Goal: Transaction & Acquisition: Purchase product/service

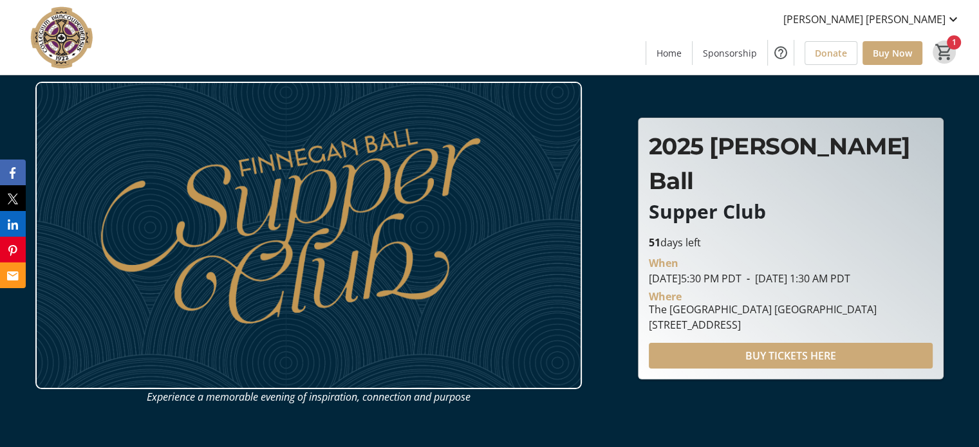
click at [951, 52] on mat-icon "1" at bounding box center [944, 51] width 19 height 19
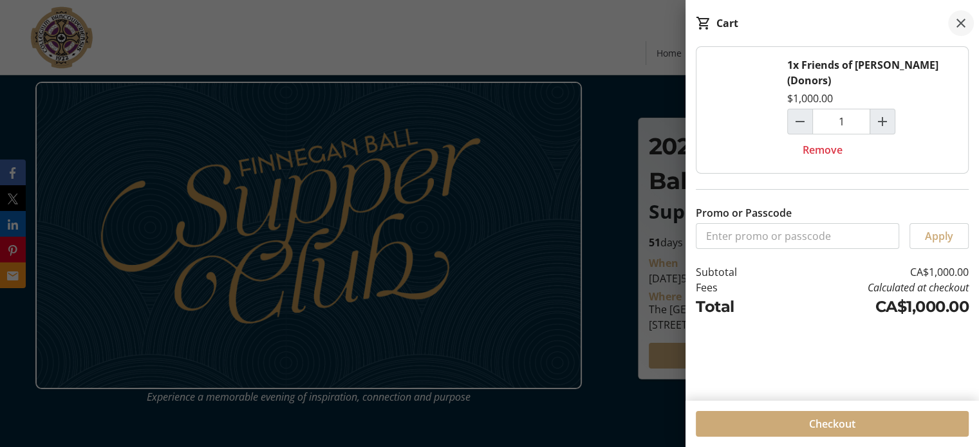
click at [958, 17] on mat-icon at bounding box center [960, 22] width 15 height 15
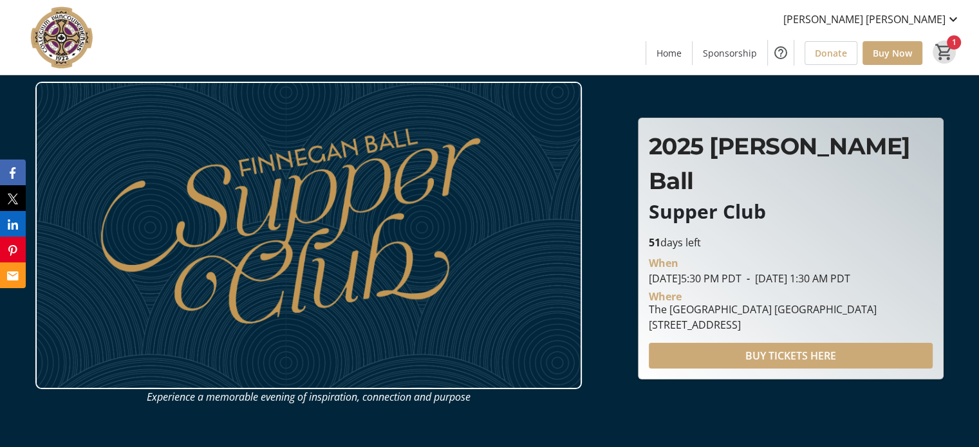
click at [946, 53] on mat-icon "1" at bounding box center [944, 51] width 19 height 19
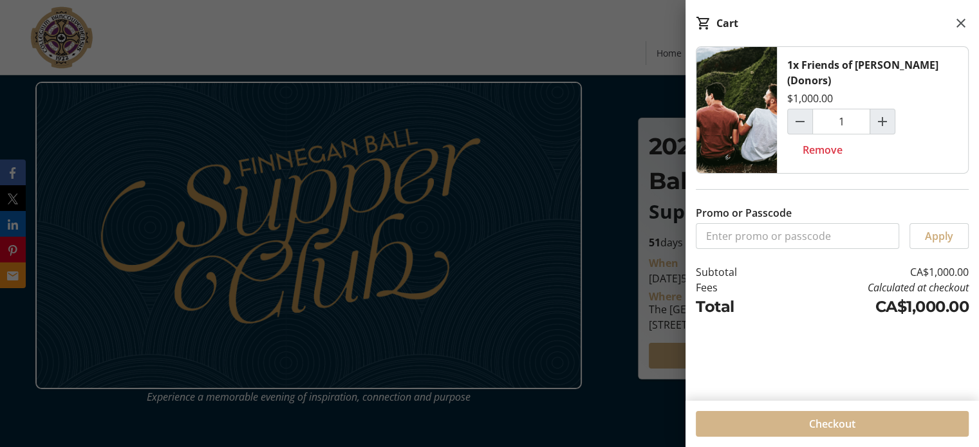
click at [799, 420] on span at bounding box center [832, 424] width 273 height 31
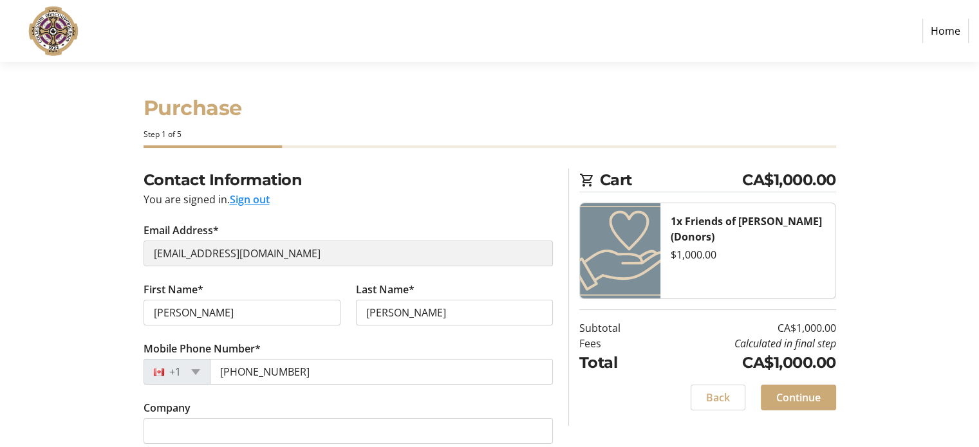
select select "CA"
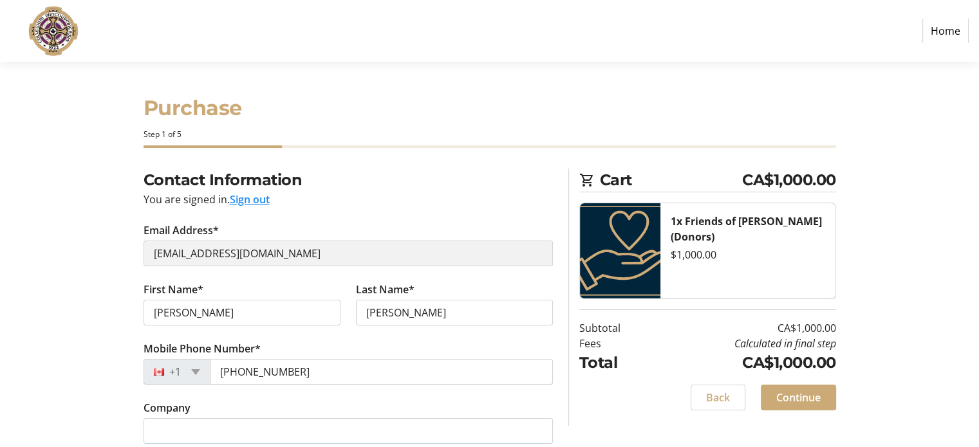
click at [958, 25] on link "Home" at bounding box center [945, 31] width 46 height 24
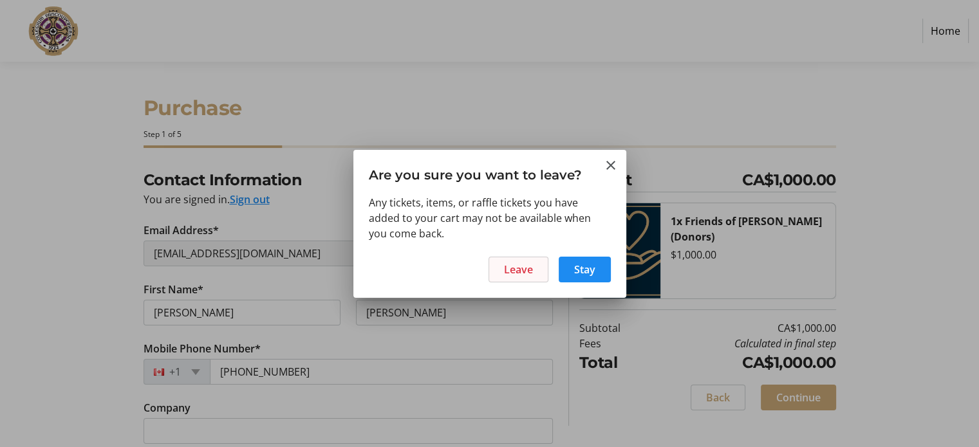
click at [496, 274] on span at bounding box center [518, 269] width 59 height 31
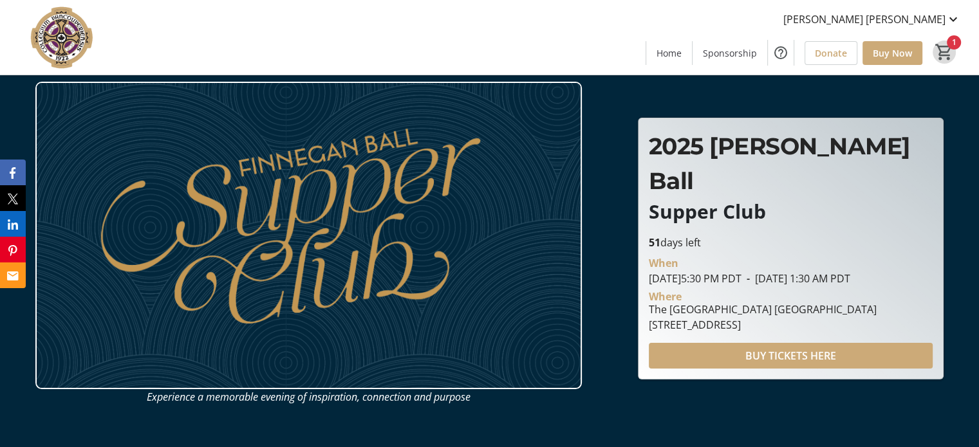
click at [950, 51] on mat-icon "1" at bounding box center [944, 51] width 19 height 19
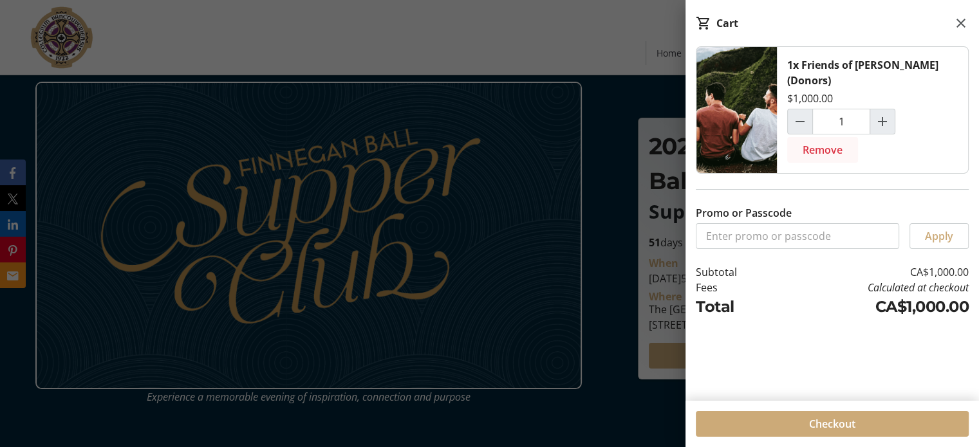
click at [824, 142] on span "Remove" at bounding box center [823, 149] width 40 height 15
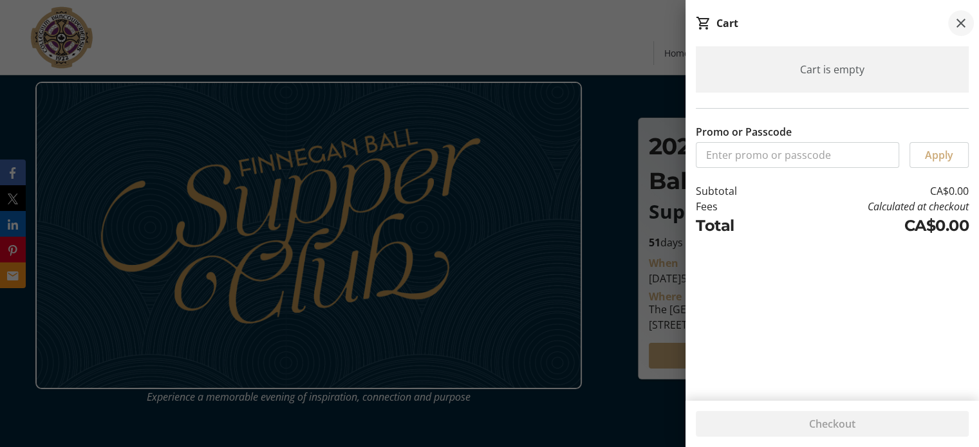
click at [966, 25] on mat-icon at bounding box center [960, 22] width 15 height 15
